Goal: Transaction & Acquisition: Book appointment/travel/reservation

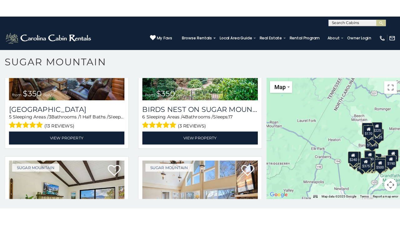
scroll to position [311, 0]
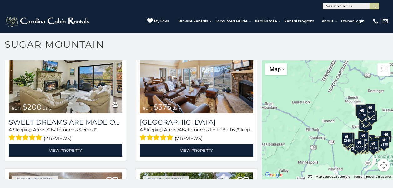
click at [380, 162] on button "Map camera controls" at bounding box center [383, 165] width 12 height 12
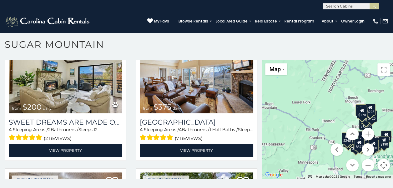
click at [380, 163] on button "Map camera controls" at bounding box center [383, 165] width 12 height 12
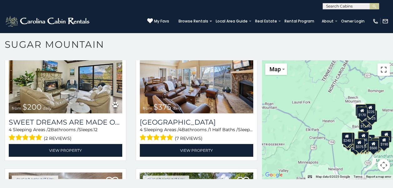
click at [379, 70] on button "Toggle fullscreen view" at bounding box center [383, 69] width 12 height 12
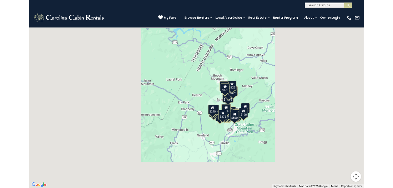
scroll to position [315, 0]
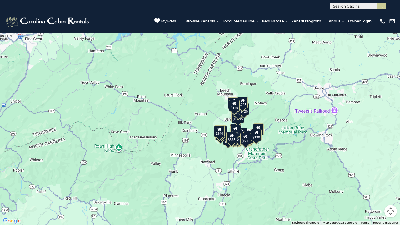
click at [380, 131] on div "$650 $375 $350 $350 $200 $375 $195 $265 $190 $175 $155 $290 $175 $345 $1,095 $1…" at bounding box center [200, 112] width 400 height 225
click at [293, 134] on div "$650 $375 $350 $350 $200 $375 $195 $265 $190 $175 $155 $290 $175 $345 $1,095 $1…" at bounding box center [200, 112] width 400 height 225
click at [292, 133] on div "$650 $375 $350 $350 $200 $375 $195 $265 $190 $175 $155 $290 $175 $345 $1,095 $1…" at bounding box center [200, 112] width 400 height 225
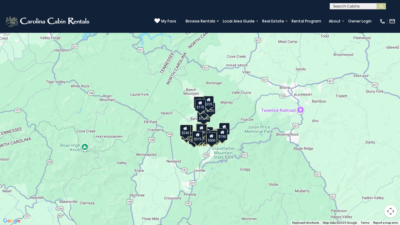
drag, startPoint x: 264, startPoint y: 167, endPoint x: 229, endPoint y: 166, distance: 34.7
click at [229, 166] on div "$650 $375 $350 $350 $200 $375 $195 $265 $190 $175 $155 $290 $175 $345 $1,095 $1…" at bounding box center [200, 112] width 400 height 225
click at [391, 188] on button "Map camera controls" at bounding box center [390, 211] width 12 height 12
click at [392, 10] on button "Toggle fullscreen view" at bounding box center [390, 9] width 12 height 12
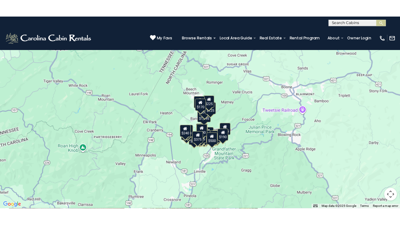
scroll to position [311, 0]
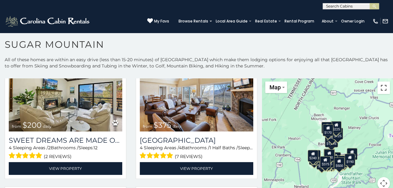
click at [382, 86] on button "Toggle fullscreen view" at bounding box center [383, 88] width 12 height 12
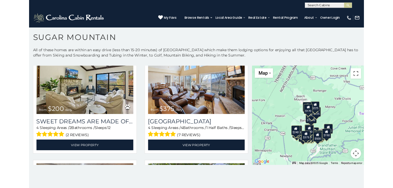
scroll to position [315, 0]
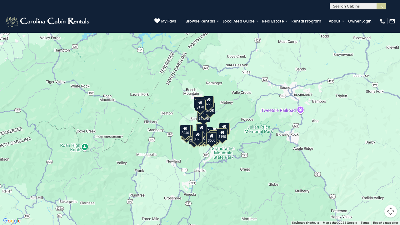
click at [242, 115] on div "$650 $375 $350 $350 $200 $375 $195 $265 $190 $175 $155 $290 $175 $345 $1,095 $1…" at bounding box center [200, 112] width 400 height 225
click at [202, 108] on div "$170" at bounding box center [200, 105] width 11 height 12
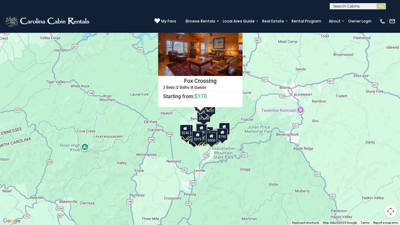
click at [279, 112] on div "$650 $375 $350 $350 $200 $375 $195 $265 $190 $175 $155 $290 $175 $345 $1,095 $1…" at bounding box center [200, 112] width 400 height 225
click at [392, 15] on div "$650 $375 $350 $350 $200 $375 $195 $265 $190 $175 $155 $290 $175 $345 $1,095 $1…" at bounding box center [200, 112] width 400 height 225
click at [184, 134] on div "$240" at bounding box center [185, 131] width 11 height 12
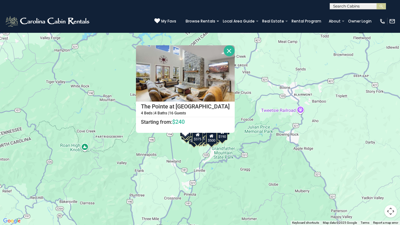
click at [249, 121] on div "$650 $375 $350 $350 $200 $375 $195 $265 $190 $175 $155 $290 $175 $345 $1,095 $1…" at bounding box center [200, 112] width 400 height 225
drag, startPoint x: 88, startPoint y: 181, endPoint x: 65, endPoint y: 181, distance: 23.4
click at [88, 181] on div "$650 $375 $350 $350 $200 $375 $195 $265 $190 $175 $155 $290 $175 $345 $1,095 $1…" at bounding box center [200, 112] width 400 height 225
click at [251, 86] on div "$650 $375 $350 $350 $200 $375 $195 $265 $190 $175 $155 $290 $175 $345 $1,095 $1…" at bounding box center [200, 112] width 400 height 225
drag, startPoint x: 251, startPoint y: 86, endPoint x: 242, endPoint y: 99, distance: 15.9
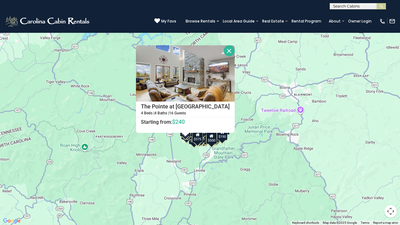
click at [250, 87] on div "$650 $375 $350 $350 $200 $375 $195 $265 $190 $175 $155 $290 $175 $345 $1,095 $1…" at bounding box center [200, 112] width 400 height 225
click at [242, 100] on div "$650 $375 $350 $350 $200 $375 $195 $265 $190 $175 $155 $290 $175 $345 $1,095 $1…" at bounding box center [200, 112] width 400 height 225
click at [260, 125] on div "$650 $375 $350 $350 $200 $375 $195 $265 $190 $175 $155 $290 $175 $345 $1,095 $1…" at bounding box center [200, 112] width 400 height 225
click at [224, 49] on button "Close" at bounding box center [229, 50] width 11 height 11
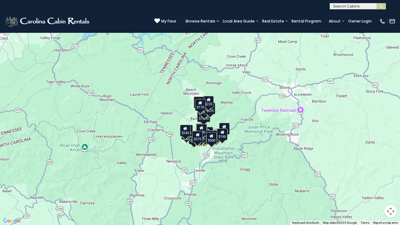
drag, startPoint x: 259, startPoint y: 186, endPoint x: 337, endPoint y: 143, distance: 89.9
click at [340, 144] on div "$650 $375 $350 $350 $200 $375 $195 $265 $190 $175 $155 $290 $175 $345 $1,095 $1…" at bounding box center [200, 112] width 400 height 225
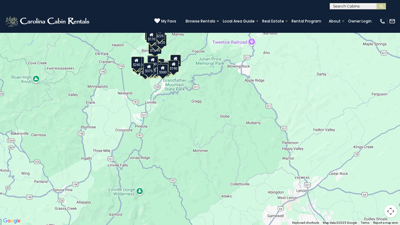
drag, startPoint x: 166, startPoint y: 153, endPoint x: 112, endPoint y: 108, distance: 71.0
click at [112, 108] on div "$650 $375 $350 $350 $200 $375 $195 $265 $190 $175 $155 $290 $175 $345 $1,095 $1…" at bounding box center [200, 112] width 400 height 225
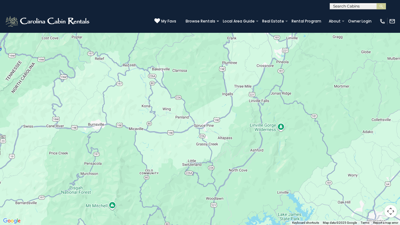
drag, startPoint x: 173, startPoint y: 148, endPoint x: 245, endPoint y: 101, distance: 85.8
click at [315, 84] on div "$650 $375 $350 $350 $200 $375 $195 $265 $190 $175 $155 $290 $175 $345 $1,095 $1…" at bounding box center [200, 112] width 400 height 225
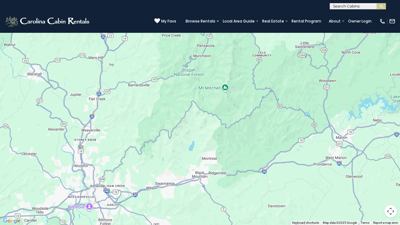
drag, startPoint x: 119, startPoint y: 161, endPoint x: 233, endPoint y: 43, distance: 164.1
click at [233, 43] on div "$650 $375 $350 $350 $200 $375 $195 $265 $190 $175 $155 $290 $175 $345 $1,095 $1…" at bounding box center [200, 112] width 400 height 225
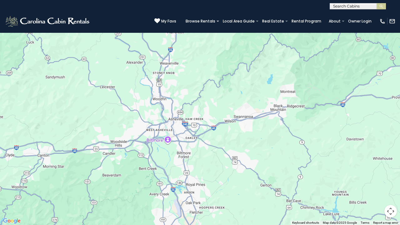
drag, startPoint x: 214, startPoint y: 100, endPoint x: 275, endPoint y: 45, distance: 81.4
click at [287, 34] on div "$650 $375 $350 $350 $200 $375 $195 $265 $190 $175 $155 $290 $175 $345 $1,095 $1…" at bounding box center [200, 112] width 400 height 225
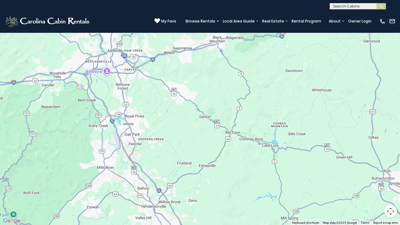
drag, startPoint x: 258, startPoint y: 201, endPoint x: 208, endPoint y: 141, distance: 78.3
click at [208, 141] on div "$650 $375 $350 $350 $200 $375 $195 $265 $190 $175 $155 $290 $175 $345 $1,095 $1…" at bounding box center [200, 112] width 400 height 225
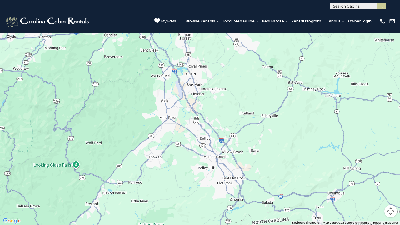
drag, startPoint x: 156, startPoint y: 189, endPoint x: 213, endPoint y: 169, distance: 60.1
click at [217, 143] on div "$650 $375 $350 $350 $200 $375 $195 $265 $190 $175 $155 $290 $175 $345 $1,095 $1…" at bounding box center [200, 112] width 400 height 225
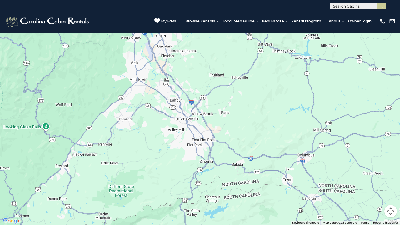
drag, startPoint x: 290, startPoint y: 176, endPoint x: 288, endPoint y: 117, distance: 58.1
click at [282, 118] on div "$650 $375 $350 $350 $200 $375 $195 $265 $190 $175 $155 $290 $175 $345 $1,095 $1…" at bounding box center [200, 112] width 400 height 225
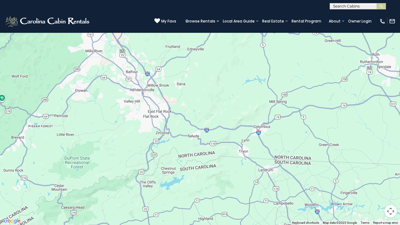
drag, startPoint x: 318, startPoint y: 125, endPoint x: 214, endPoint y: 104, distance: 106.5
click at [247, 99] on div "$650 $375 $350 $350 $200 $375 $195 $265 $190 $175 $155 $290 $175 $345 $1,095 $1…" at bounding box center [200, 112] width 400 height 225
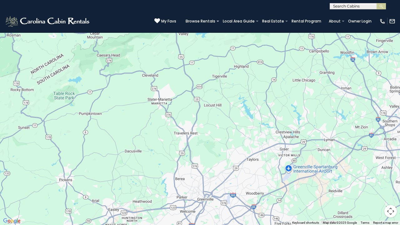
drag, startPoint x: 200, startPoint y: 181, endPoint x: 213, endPoint y: 67, distance: 114.8
click at [251, 33] on div "$650 $375 $350 $350 $200 $375 $195 $265 $190 $175 $155 $290 $175 $345 $1,095 $1…" at bounding box center [200, 112] width 400 height 225
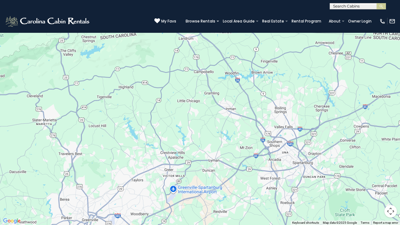
drag, startPoint x: 205, startPoint y: 77, endPoint x: 87, endPoint y: 98, distance: 119.5
click at [87, 98] on div "$650 $375 $350 $350 $200 $375 $195 $265 $190 $175 $155 $290 $175 $345 $1,095 $1…" at bounding box center [200, 112] width 400 height 225
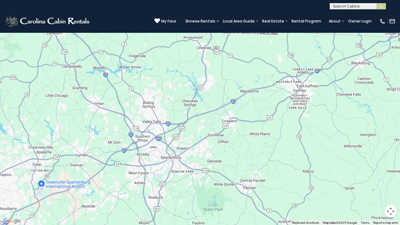
drag, startPoint x: 251, startPoint y: 101, endPoint x: 123, endPoint y: 96, distance: 128.5
click at [123, 96] on div "$650 $375 $350 $350 $200 $375 $195 $265 $190 $175 $155 $290 $175 $345 $1,095 $1…" at bounding box center [200, 112] width 400 height 225
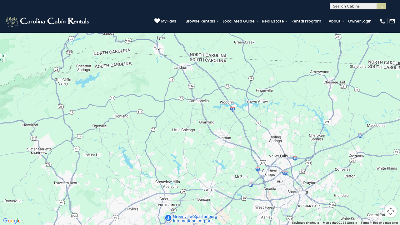
drag, startPoint x: 158, startPoint y: 76, endPoint x: 260, endPoint y: 105, distance: 106.1
click at [286, 112] on div "$650 $375 $350 $350 $200 $375 $195 $265 $190 $175 $155 $290 $175 $345 $1,095 $1…" at bounding box center [200, 112] width 400 height 225
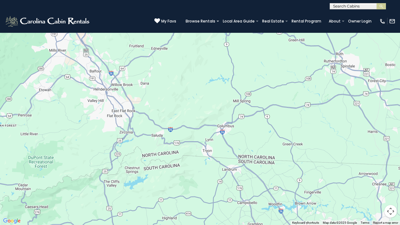
drag, startPoint x: 140, startPoint y: 98, endPoint x: 177, endPoint y: 191, distance: 100.2
click at [178, 188] on div "$650 $375 $350 $350 $200 $375 $195 $265 $190 $175 $155 $290 $175 $345 $1,095 $1…" at bounding box center [200, 112] width 400 height 225
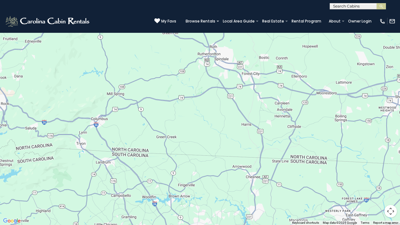
drag, startPoint x: 288, startPoint y: 113, endPoint x: 192, endPoint y: 113, distance: 96.2
click at [182, 120] on div "$650 $375 $350 $350 $200 $375 $195 $265 $190 $175 $155 $290 $175 $345 $1,095 $1…" at bounding box center [200, 112] width 400 height 225
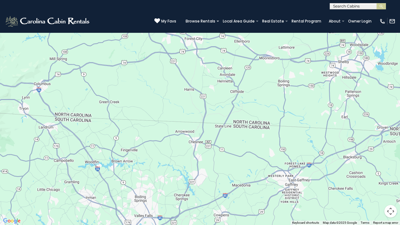
drag, startPoint x: 243, startPoint y: 103, endPoint x: 185, endPoint y: 71, distance: 66.4
click at [185, 71] on div "$650 $375 $350 $350 $200 $375 $195 $265 $190 $175 $155 $290 $175 $345 $1,095 $1…" at bounding box center [200, 112] width 400 height 225
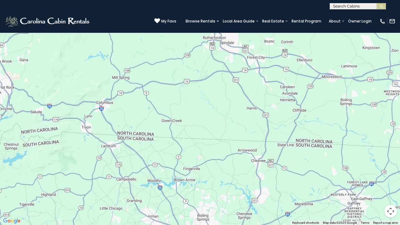
drag, startPoint x: 142, startPoint y: 66, endPoint x: 181, endPoint y: 84, distance: 42.8
click at [203, 86] on div "$650 $375 $350 $350 $200 $375 $195 $265 $190 $175 $155 $290 $175 $345 $1,095 $1…" at bounding box center [200, 112] width 400 height 225
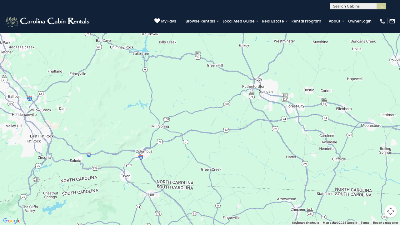
drag, startPoint x: 74, startPoint y: 76, endPoint x: 126, endPoint y: 112, distance: 62.7
click at [119, 123] on div "$650 $375 $350 $350 $200 $375 $195 $265 $190 $175 $155 $290 $175 $345 $1,095 $1…" at bounding box center [200, 112] width 400 height 225
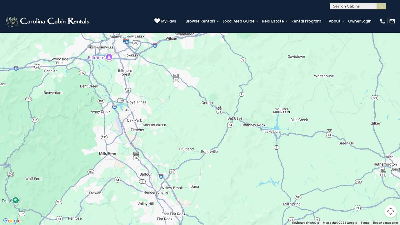
drag, startPoint x: 136, startPoint y: 96, endPoint x: 258, endPoint y: 177, distance: 146.5
click at [259, 178] on div "$650 $375 $350 $350 $200 $375 $195 $265 $190 $175 $155 $290 $175 $345 $1,095 $1…" at bounding box center [200, 112] width 400 height 225
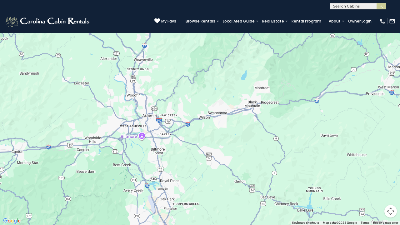
drag, startPoint x: 196, startPoint y: 51, endPoint x: 219, endPoint y: 133, distance: 85.9
click at [229, 137] on div "$650 $375 $350 $350 $200 $375 $195 $265 $190 $175 $155 $290 $175 $345 $1,095 $1…" at bounding box center [200, 112] width 400 height 225
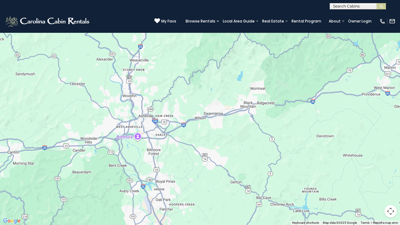
drag, startPoint x: 146, startPoint y: 71, endPoint x: 174, endPoint y: 71, distance: 28.1
click at [148, 71] on div "$650 $375 $350 $350 $200 $375 $195 $265 $190 $175 $155 $290 $175 $345 $1,095 $1…" at bounding box center [200, 112] width 400 height 225
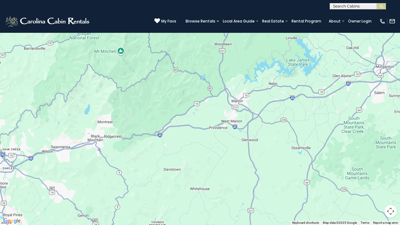
drag, startPoint x: 261, startPoint y: 71, endPoint x: 106, endPoint y: 105, distance: 158.0
click at [106, 105] on div "$650 $375 $350 $350 $200 $375 $195 $265 $190 $175 $155 $290 $175 $345 $1,095 $1…" at bounding box center [200, 112] width 400 height 225
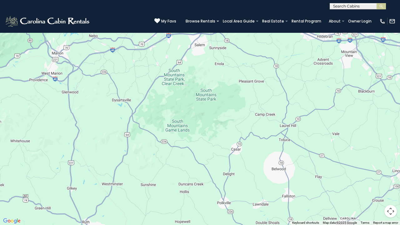
drag, startPoint x: 311, startPoint y: 134, endPoint x: 125, endPoint y: 84, distance: 193.1
click at [127, 85] on div "$650 $375 $350 $350 $200 $375 $195 $265 $190 $175 $155 $290 $175 $345 $1,095 $1…" at bounding box center [200, 112] width 400 height 225
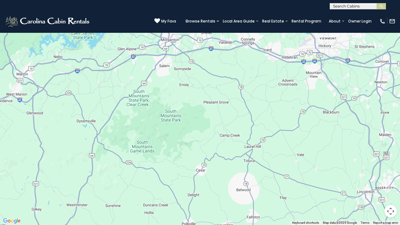
drag, startPoint x: 307, startPoint y: 88, endPoint x: 268, endPoint y: 109, distance: 44.2
click at [272, 111] on div "$650 $375 $350 $350 $200 $375 $195 $265 $190 $175 $155 $290 $175 $345 $1,095 $1…" at bounding box center [200, 112] width 400 height 225
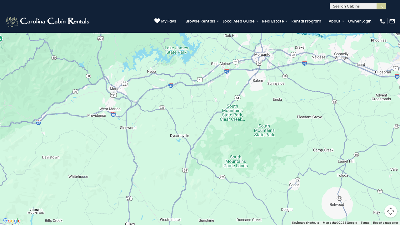
drag, startPoint x: 138, startPoint y: 77, endPoint x: 236, endPoint y: 94, distance: 99.4
click at [238, 95] on div "$650 $375 $350 $350 $200 $375 $195 $265 $190 $175 $155 $290 $175 $345 $1,095 $1…" at bounding box center [200, 112] width 400 height 225
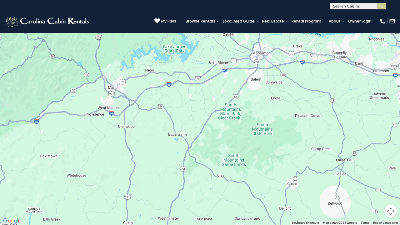
drag, startPoint x: 279, startPoint y: 91, endPoint x: 270, endPoint y: 89, distance: 9.8
click at [389, 188] on button "Map camera controls" at bounding box center [390, 211] width 12 height 12
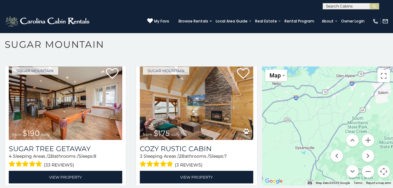
scroll to position [18, 0]
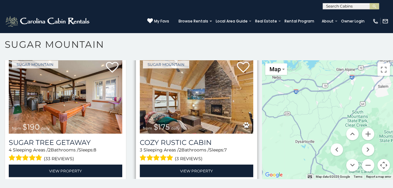
click at [194, 91] on img at bounding box center [196, 95] width 113 height 76
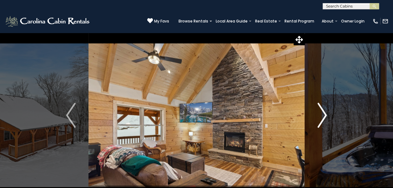
click at [318, 116] on img "Next" at bounding box center [321, 115] width 9 height 25
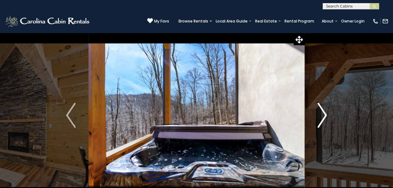
click at [318, 116] on img "Next" at bounding box center [321, 115] width 9 height 25
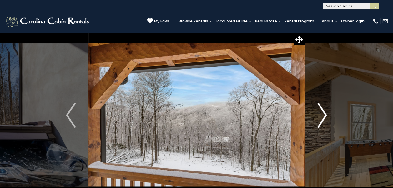
click at [318, 116] on img "Next" at bounding box center [321, 115] width 9 height 25
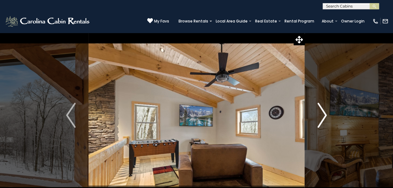
click at [318, 116] on img "Next" at bounding box center [321, 115] width 9 height 25
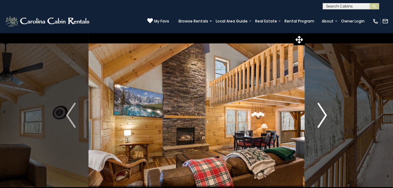
click at [322, 115] on img "Next" at bounding box center [321, 115] width 9 height 25
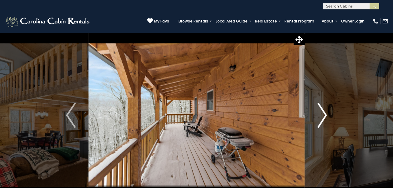
click at [322, 115] on img "Next" at bounding box center [321, 115] width 9 height 25
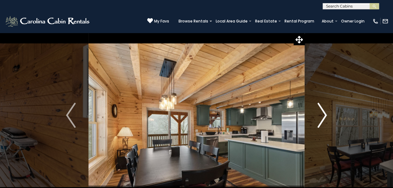
click at [322, 115] on img "Next" at bounding box center [321, 115] width 9 height 25
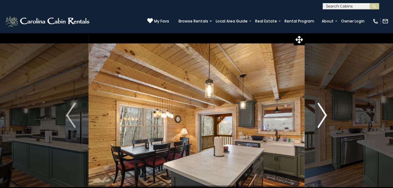
click at [322, 115] on img "Next" at bounding box center [321, 115] width 9 height 25
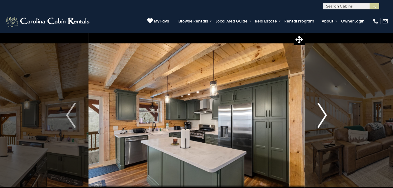
click at [319, 119] on img "Next" at bounding box center [321, 115] width 9 height 25
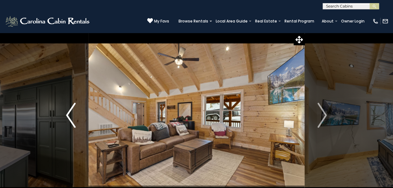
click at [71, 120] on img "Previous" at bounding box center [70, 115] width 9 height 25
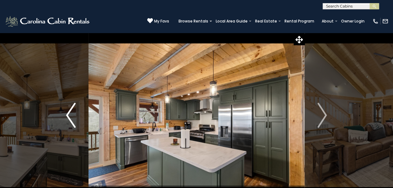
click at [71, 120] on img "Previous" at bounding box center [70, 115] width 9 height 25
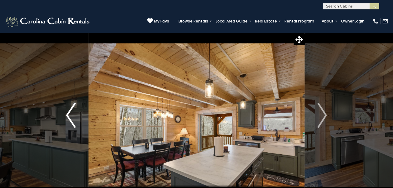
click at [72, 117] on img "Previous" at bounding box center [70, 115] width 9 height 25
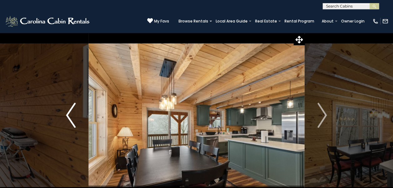
click at [72, 117] on img "Previous" at bounding box center [70, 115] width 9 height 25
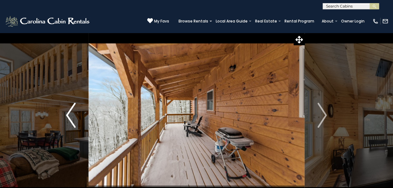
click at [72, 117] on img "Previous" at bounding box center [70, 115] width 9 height 25
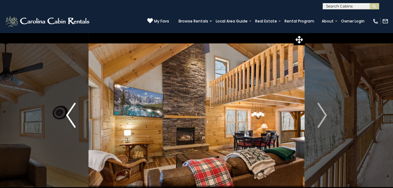
click at [72, 117] on img "Previous" at bounding box center [70, 115] width 9 height 25
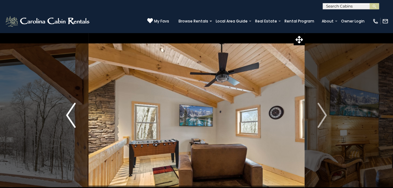
click at [72, 117] on img "Previous" at bounding box center [70, 115] width 9 height 25
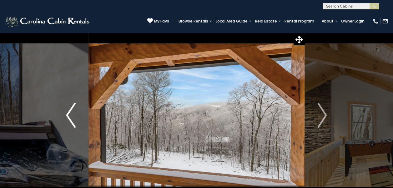
click at [72, 117] on img "Previous" at bounding box center [70, 115] width 9 height 25
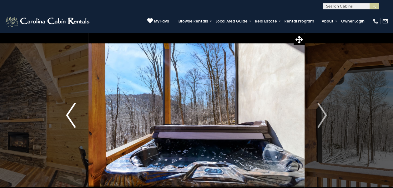
click at [72, 117] on img "Previous" at bounding box center [70, 115] width 9 height 25
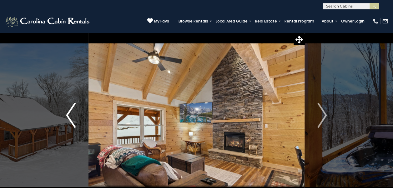
click at [72, 117] on img "Previous" at bounding box center [70, 115] width 9 height 25
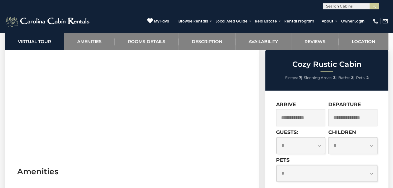
scroll to position [332, 0]
